Goal: Task Accomplishment & Management: Complete application form

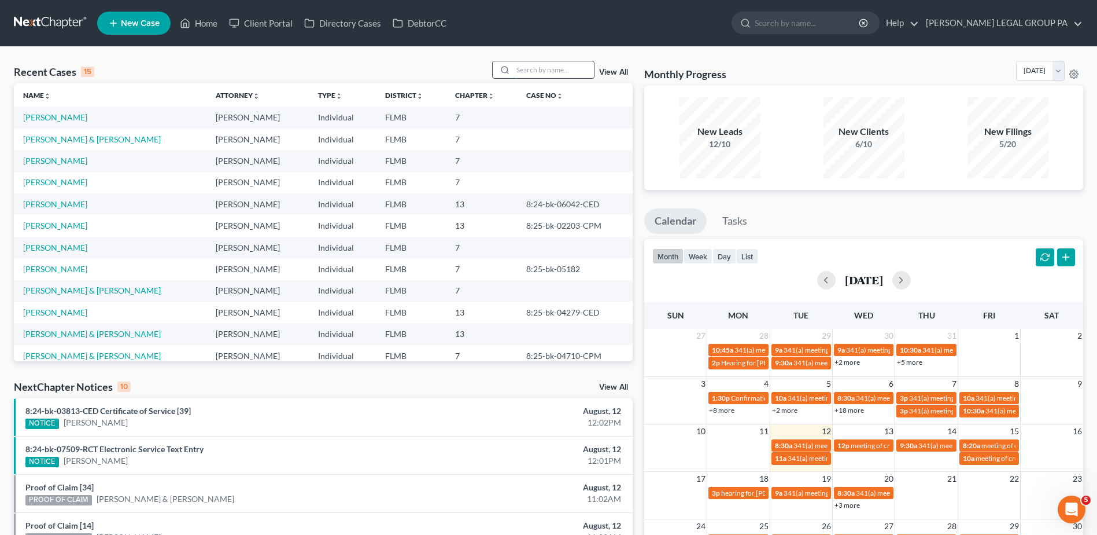
click at [542, 67] on input "search" at bounding box center [553, 69] width 81 height 17
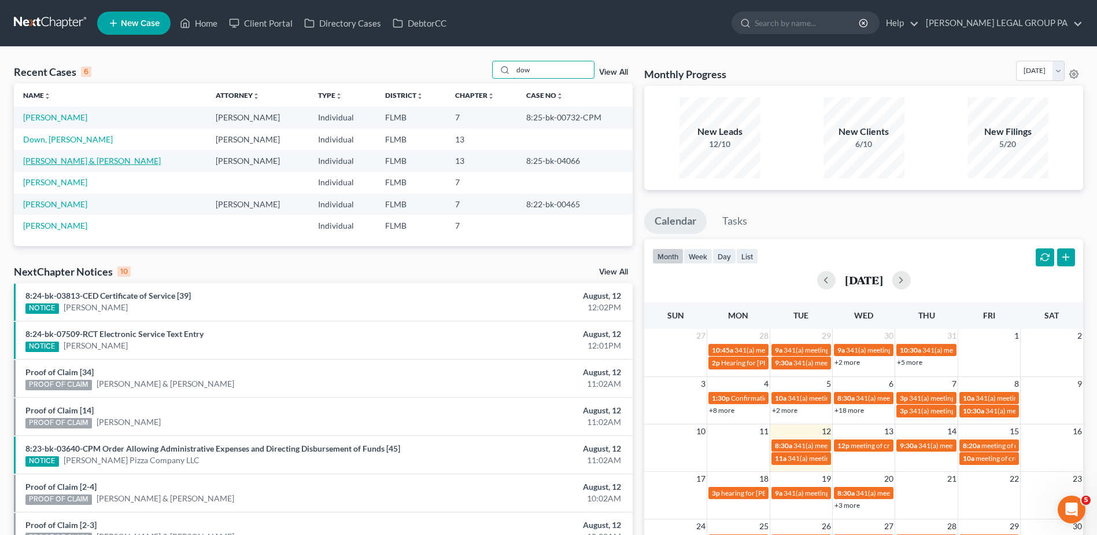
type input "dow"
click at [50, 158] on link "[PERSON_NAME] & [PERSON_NAME]" at bounding box center [92, 161] width 138 height 10
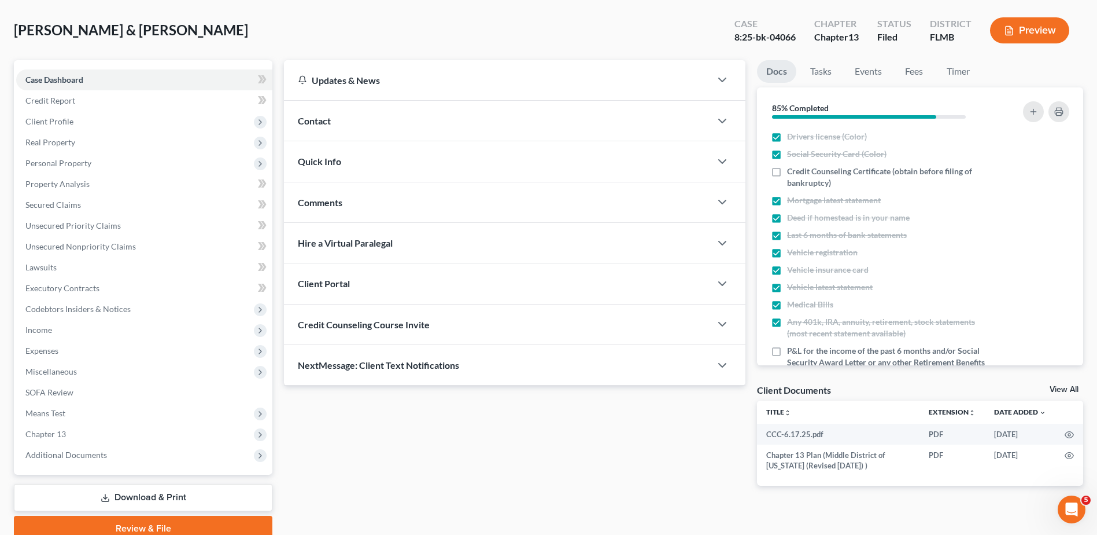
scroll to position [101, 0]
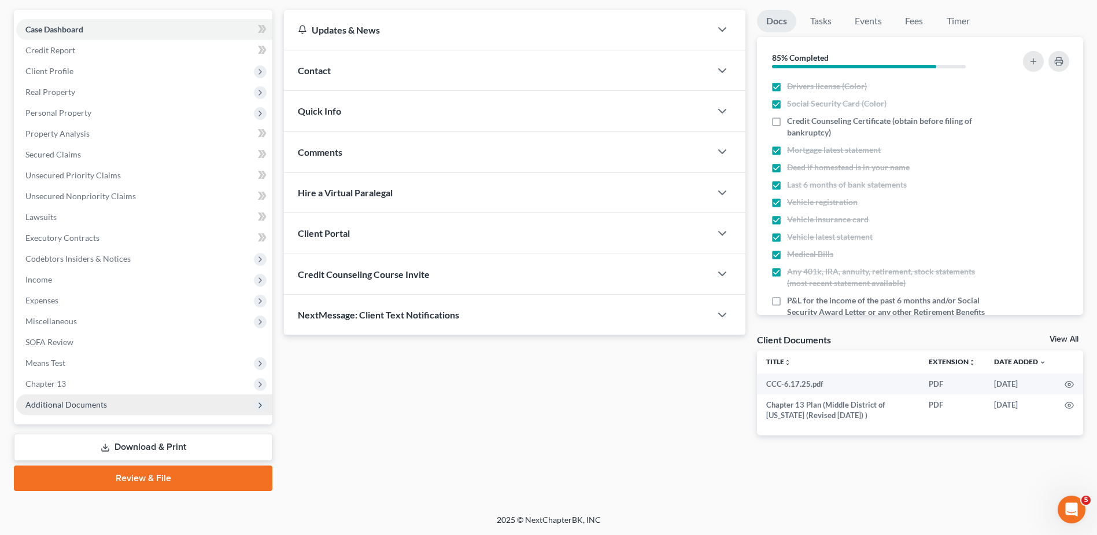
click at [126, 410] on span "Additional Documents" at bounding box center [144, 404] width 256 height 21
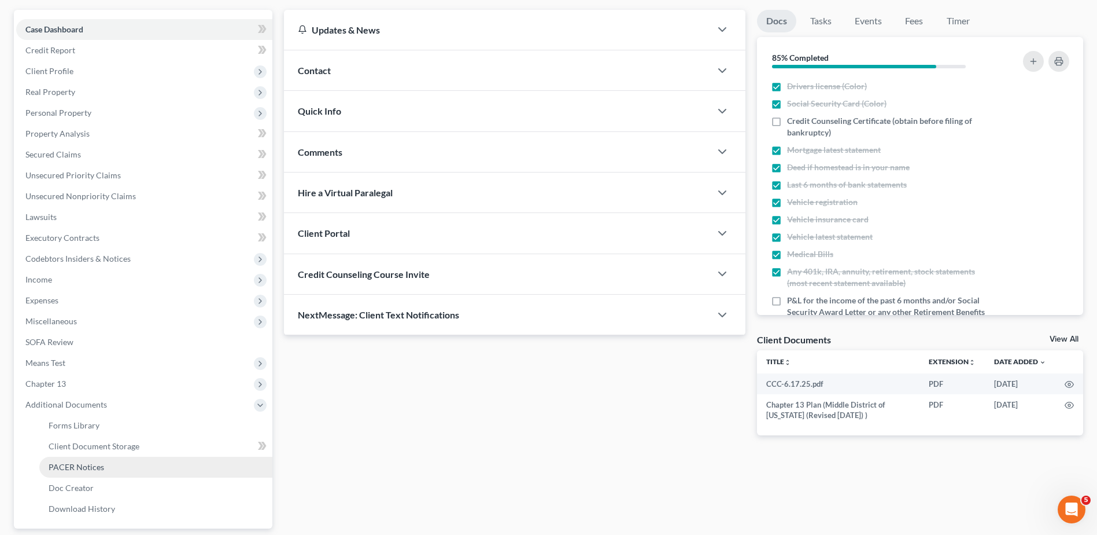
click at [132, 467] on link "PACER Notices" at bounding box center [155, 466] width 233 height 21
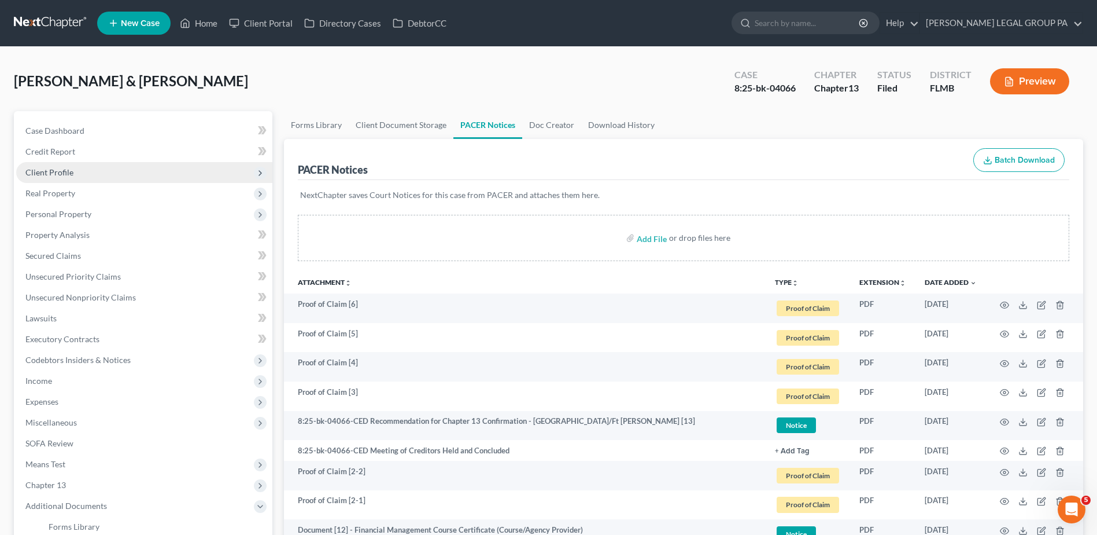
click at [73, 168] on span "Client Profile" at bounding box center [144, 172] width 256 height 21
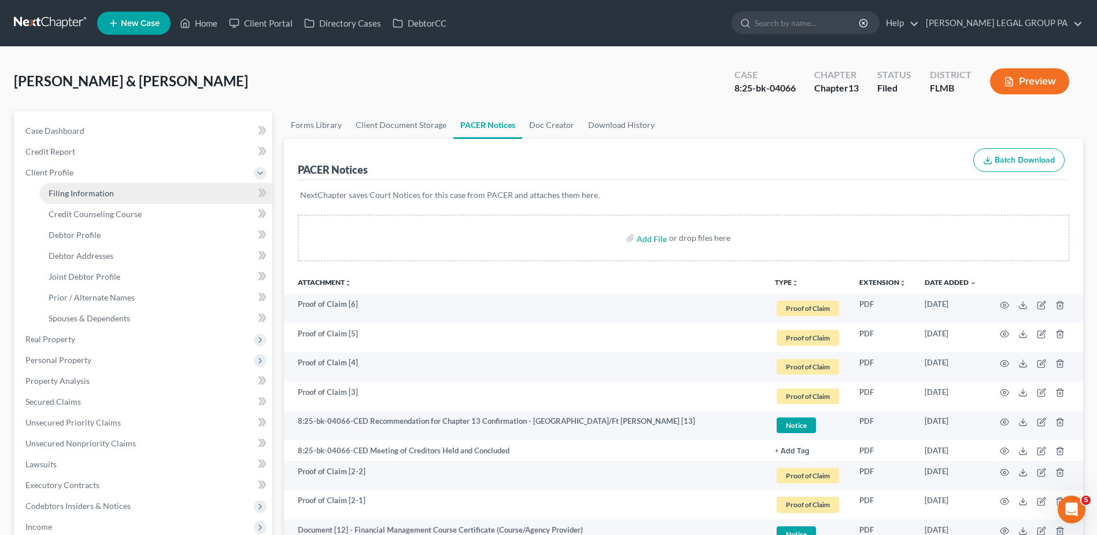
click at [130, 186] on link "Filing Information" at bounding box center [155, 193] width 233 height 21
select select "1"
select select "3"
select select "9"
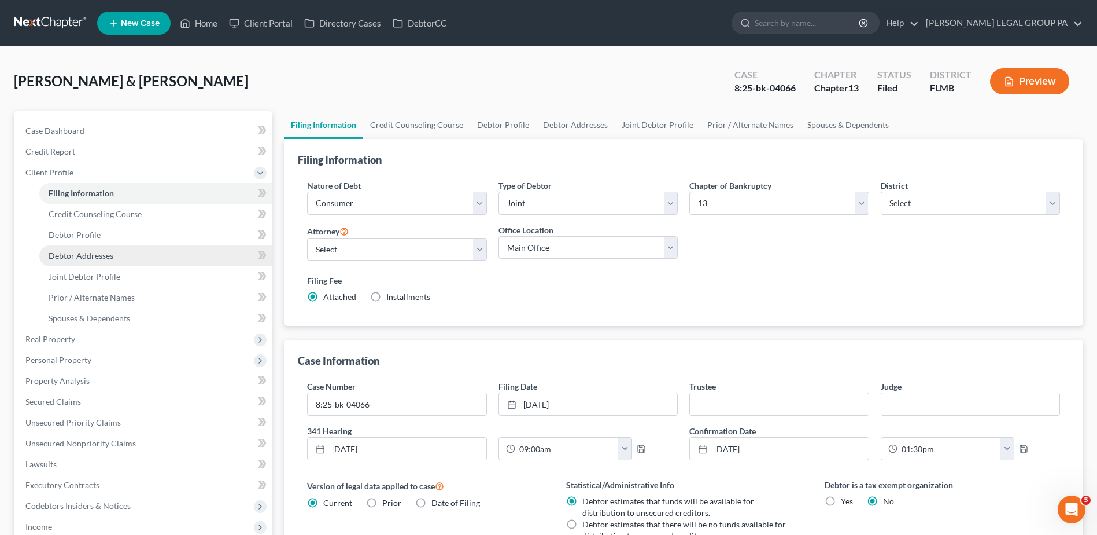
click at [129, 260] on link "Debtor Addresses" at bounding box center [155, 255] width 233 height 21
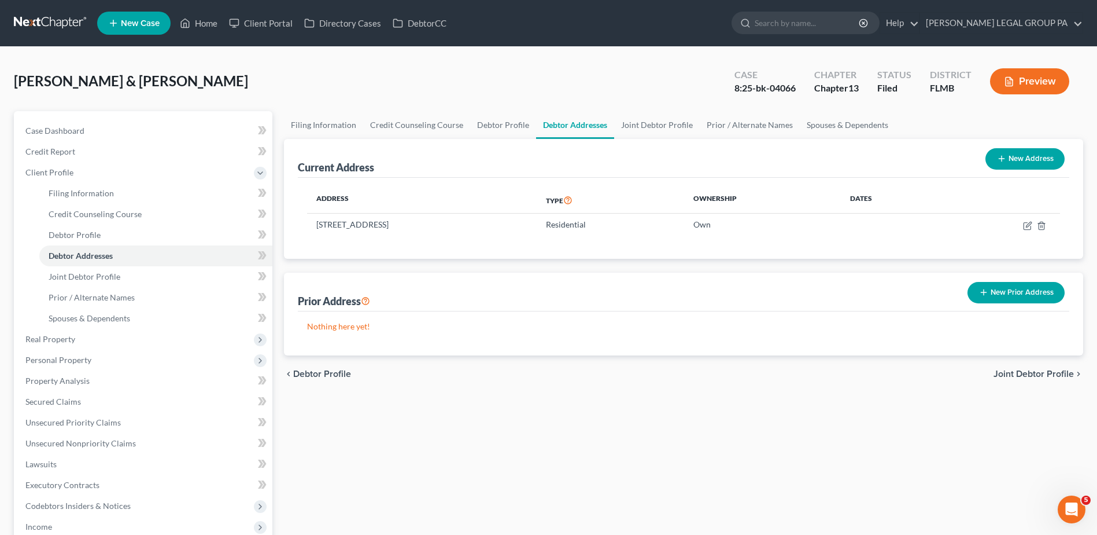
drag, startPoint x: 470, startPoint y: 228, endPoint x: 303, endPoint y: 219, distance: 166.9
click at [303, 219] on div "Address Type Ownership Dates [STREET_ADDRESS] Residential Own" at bounding box center [684, 218] width 772 height 81
click at [339, 224] on td "[STREET_ADDRESS]" at bounding box center [422, 224] width 230 height 22
drag, startPoint x: 462, startPoint y: 226, endPoint x: 318, endPoint y: 230, distance: 144.1
click at [318, 230] on td "[STREET_ADDRESS]" at bounding box center [422, 224] width 230 height 22
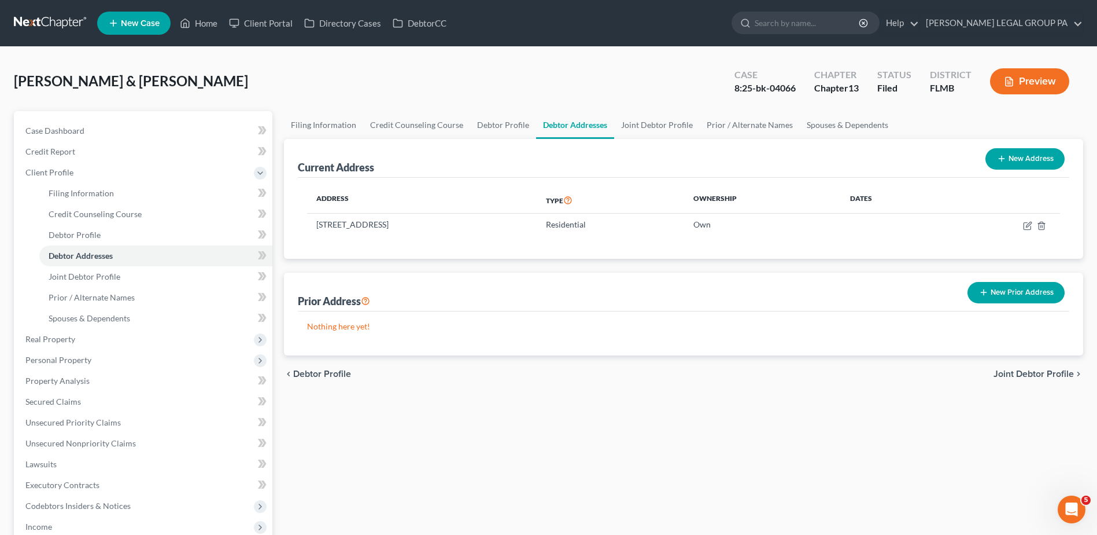
copy td "[STREET_ADDRESS]"
